Goal: Task Accomplishment & Management: Use online tool/utility

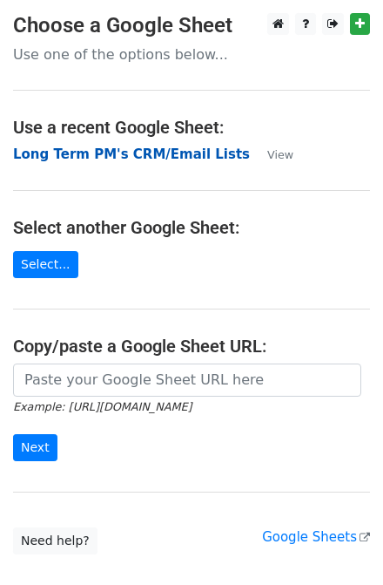
click at [156, 146] on strong "Long Term PM's CRM/Email Lists" at bounding box center [131, 154] width 237 height 16
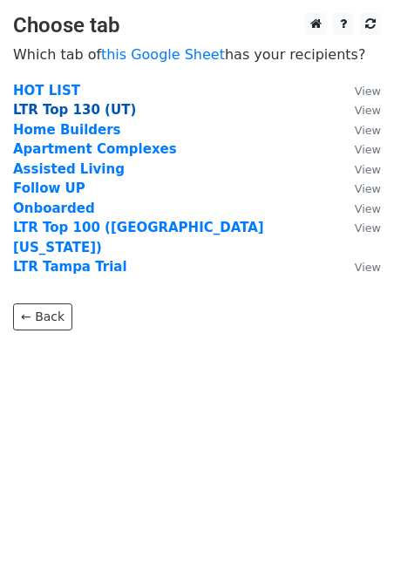
click at [83, 118] on strong "LTR Top 130 (UT)" at bounding box center [74, 110] width 123 height 16
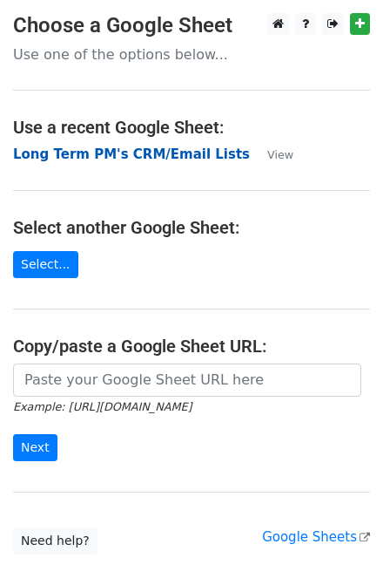
click at [132, 152] on strong "Long Term PM's CRM/Email Lists" at bounding box center [131, 154] width 237 height 16
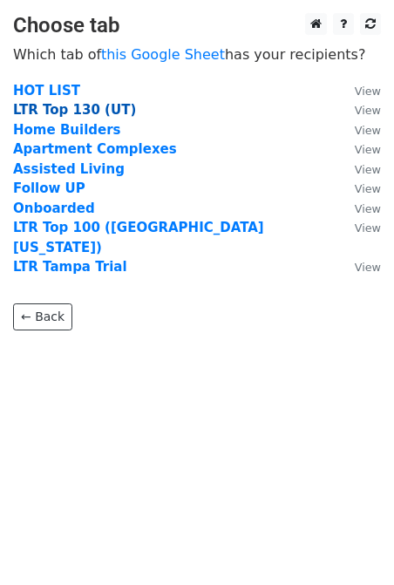
click at [76, 112] on strong "LTR Top 130 (UT)" at bounding box center [74, 110] width 123 height 16
